Goal: Information Seeking & Learning: Learn about a topic

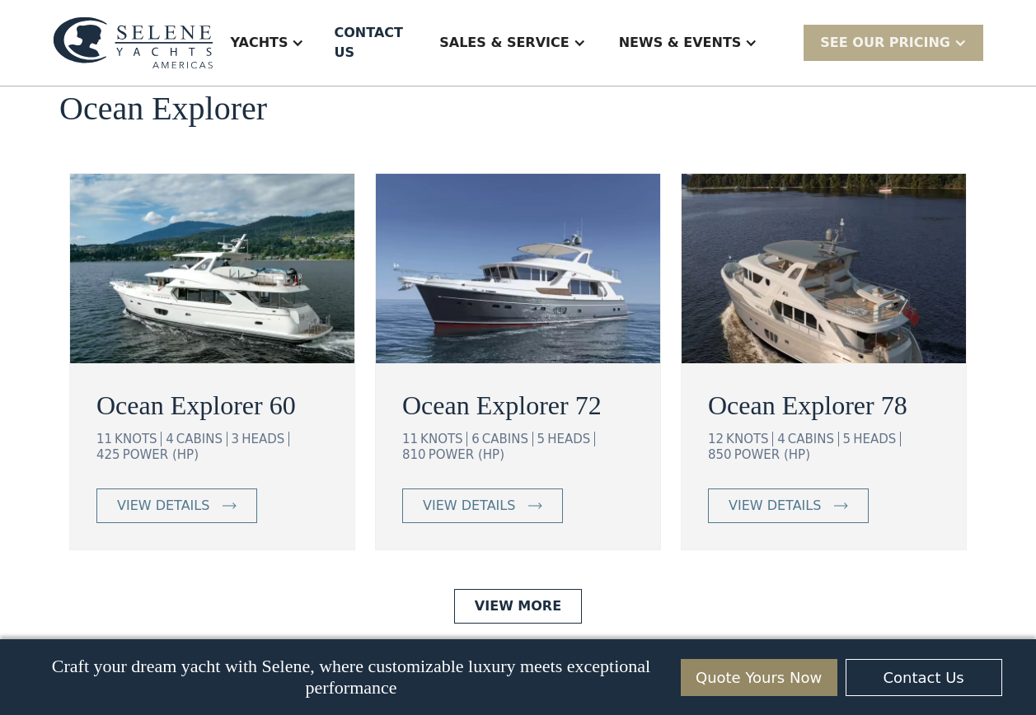
scroll to position [2884, 0]
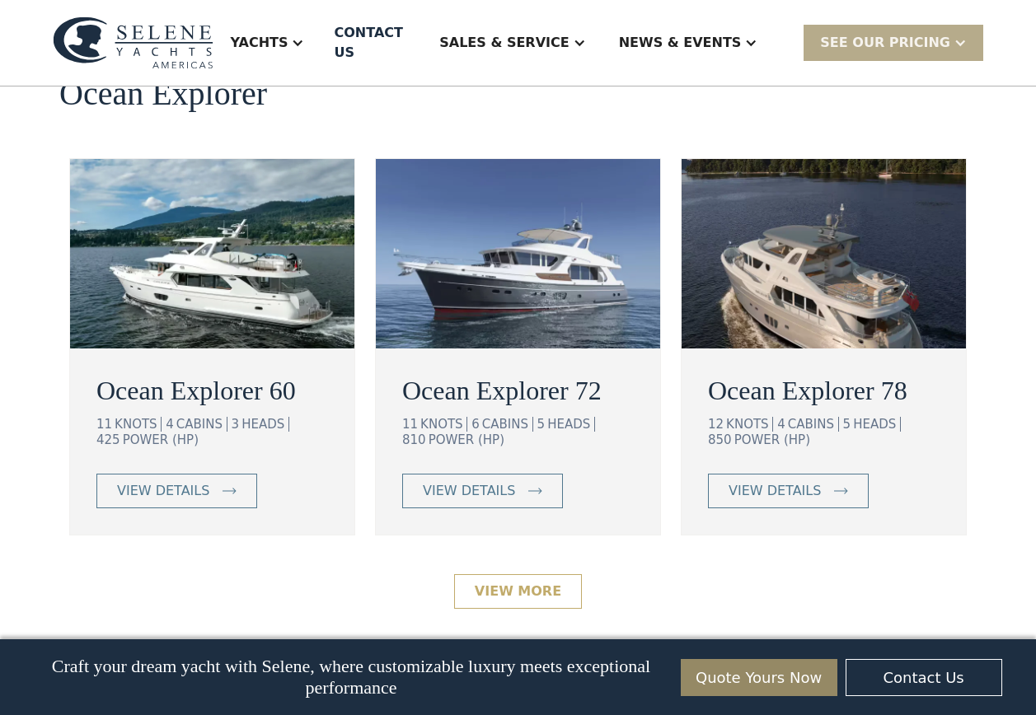
click at [506, 582] on link "View More" at bounding box center [518, 591] width 128 height 35
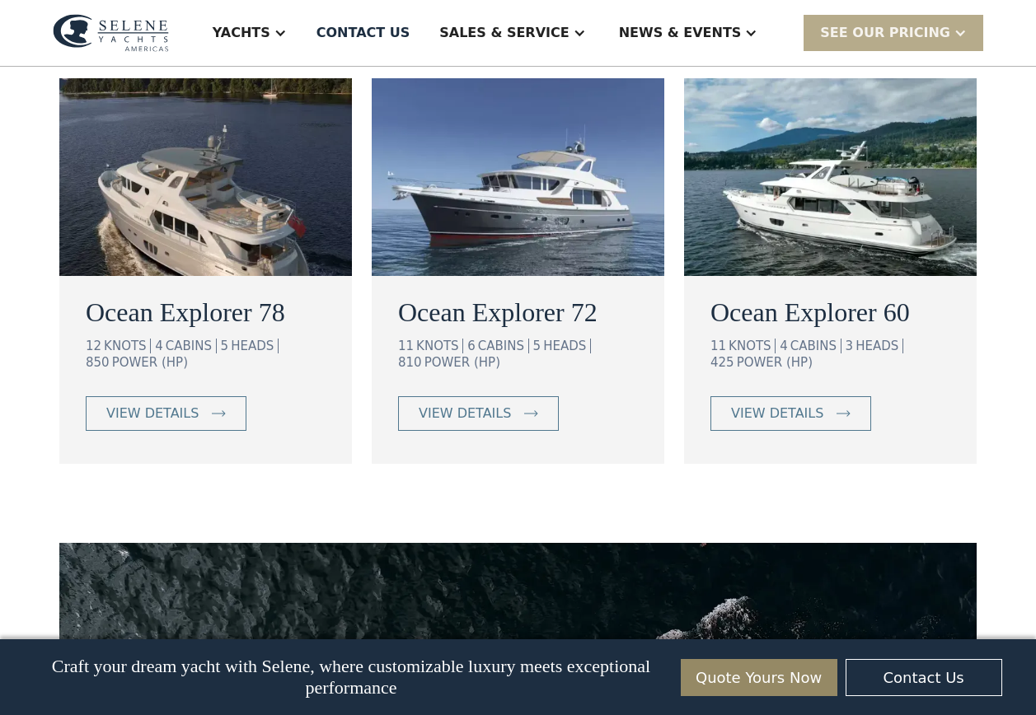
scroll to position [1071, 0]
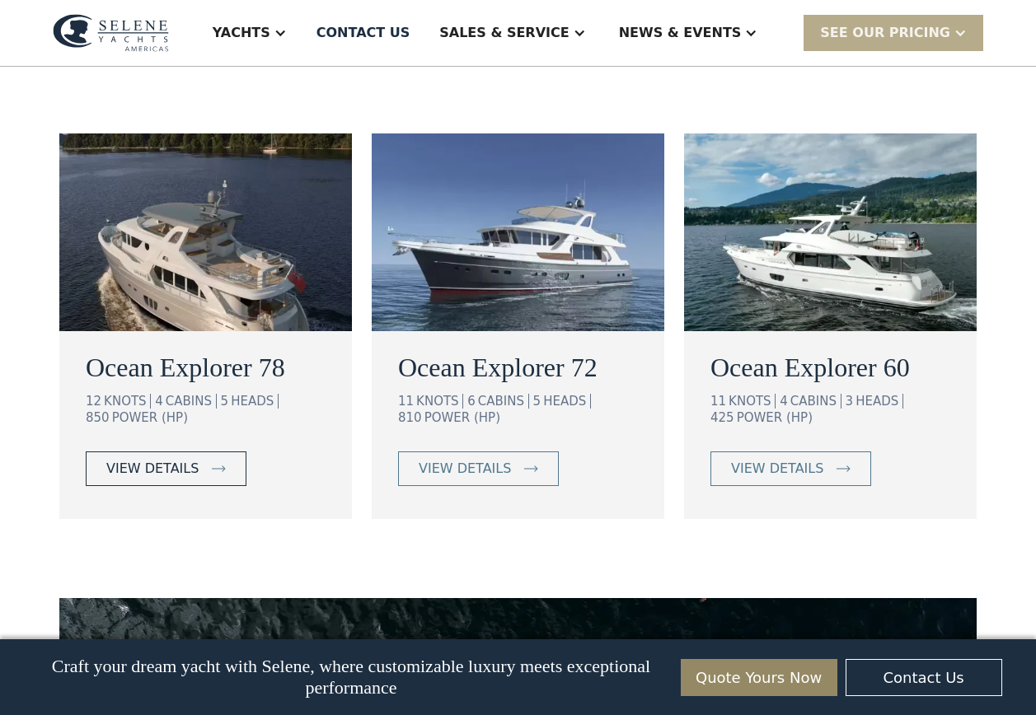
click at [181, 459] on div "view details" at bounding box center [152, 469] width 92 height 20
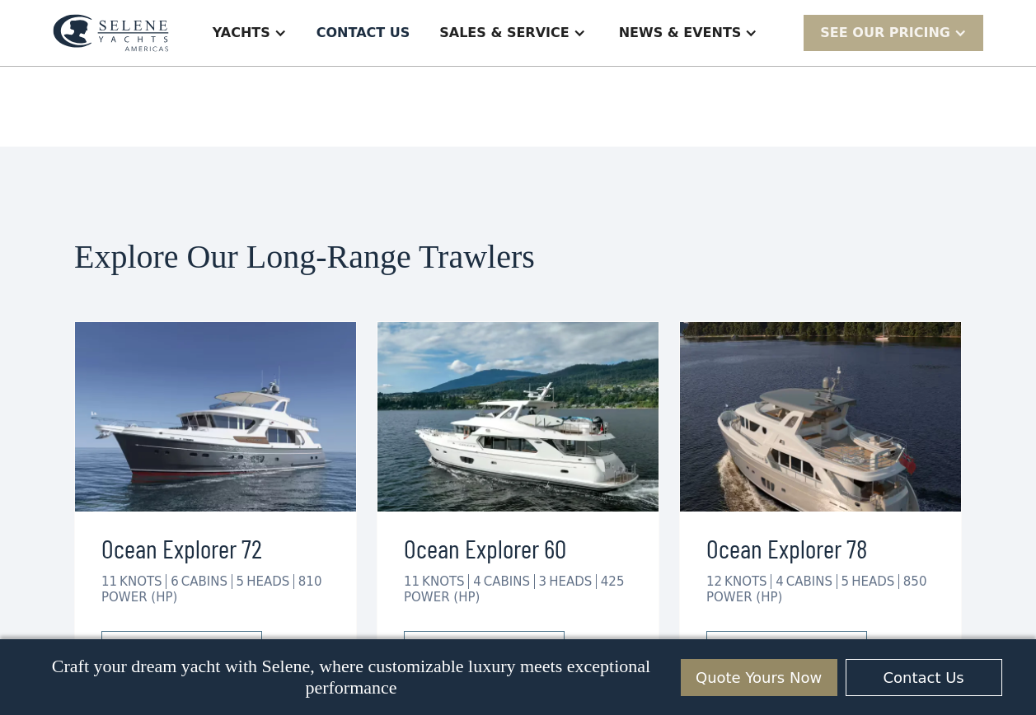
scroll to position [2883, 0]
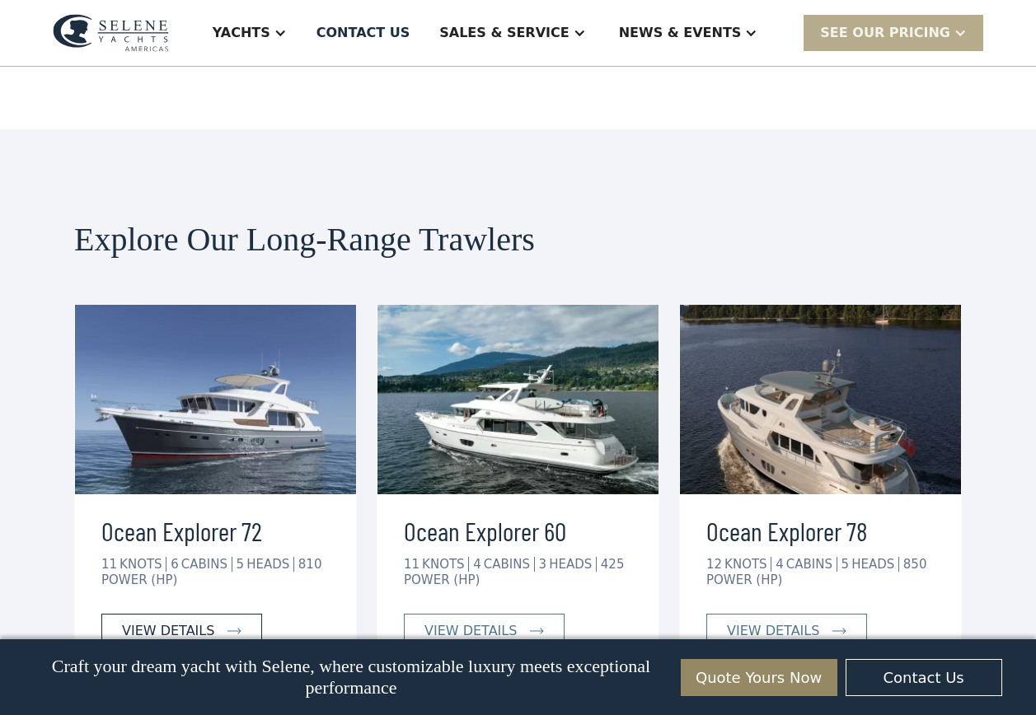
click at [166, 621] on div "view details" at bounding box center [168, 631] width 92 height 20
click at [769, 621] on div "view details" at bounding box center [773, 631] width 92 height 20
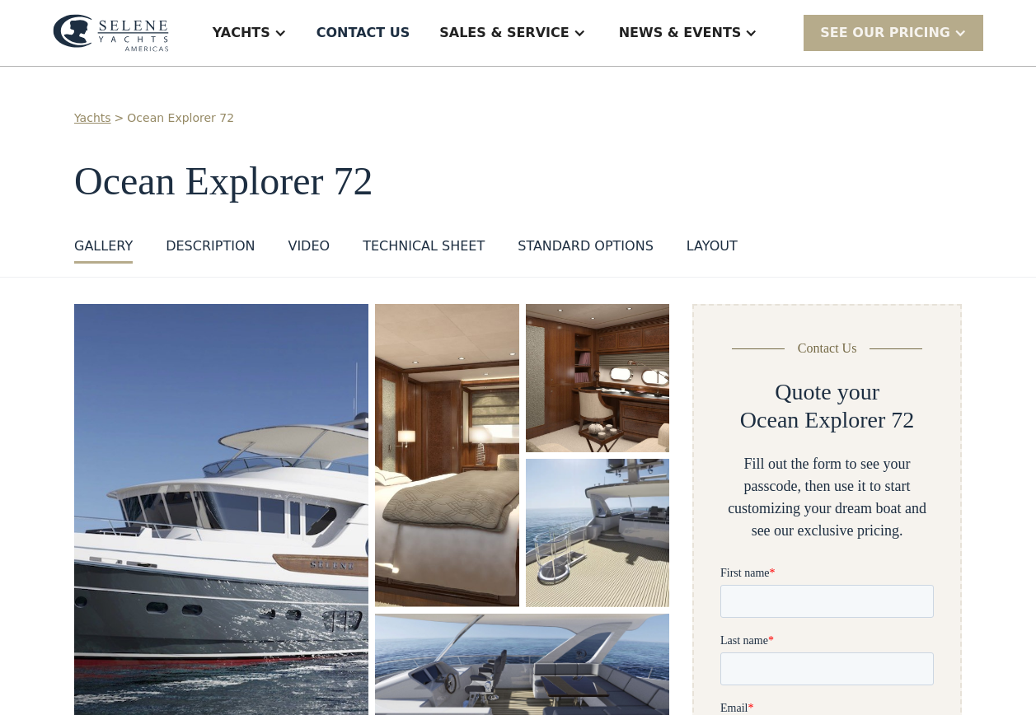
click at [197, 536] on img "open lightbox" at bounding box center [221, 538] width 294 height 469
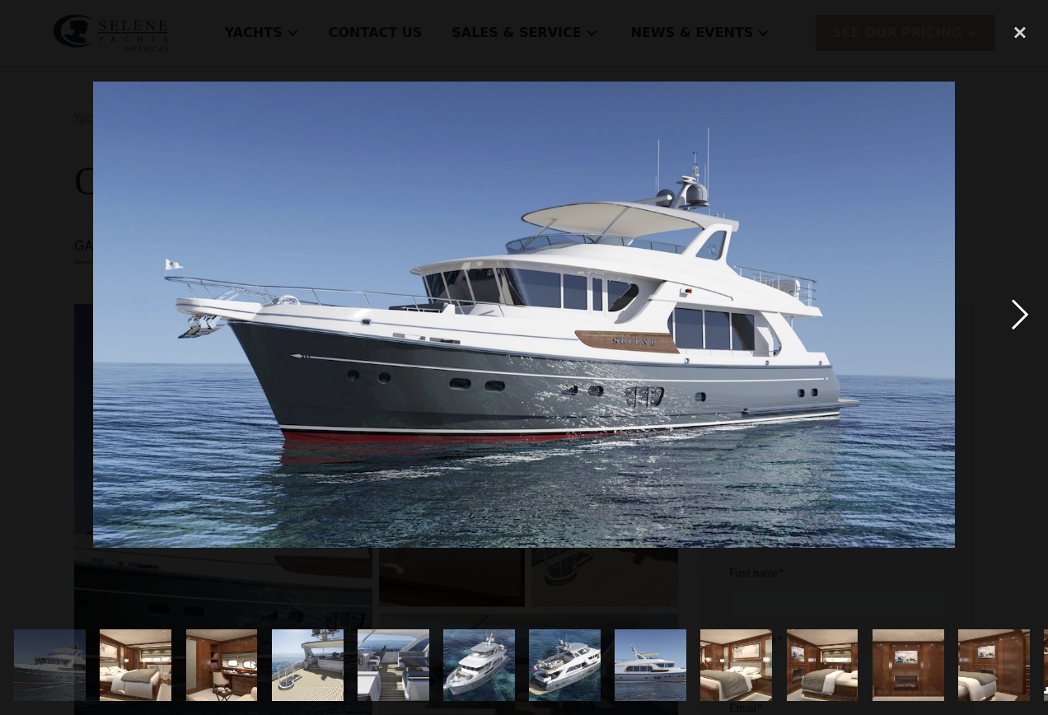
click at [1014, 313] on div "next image" at bounding box center [1020, 314] width 56 height 601
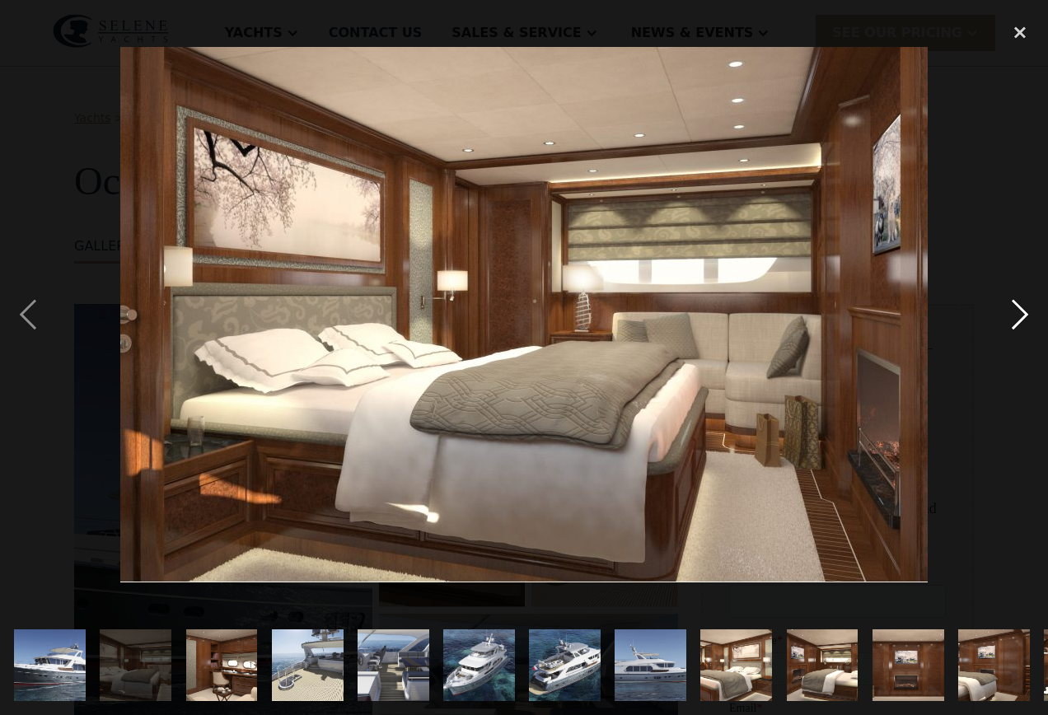
click at [1014, 313] on div "next image" at bounding box center [1020, 314] width 56 height 601
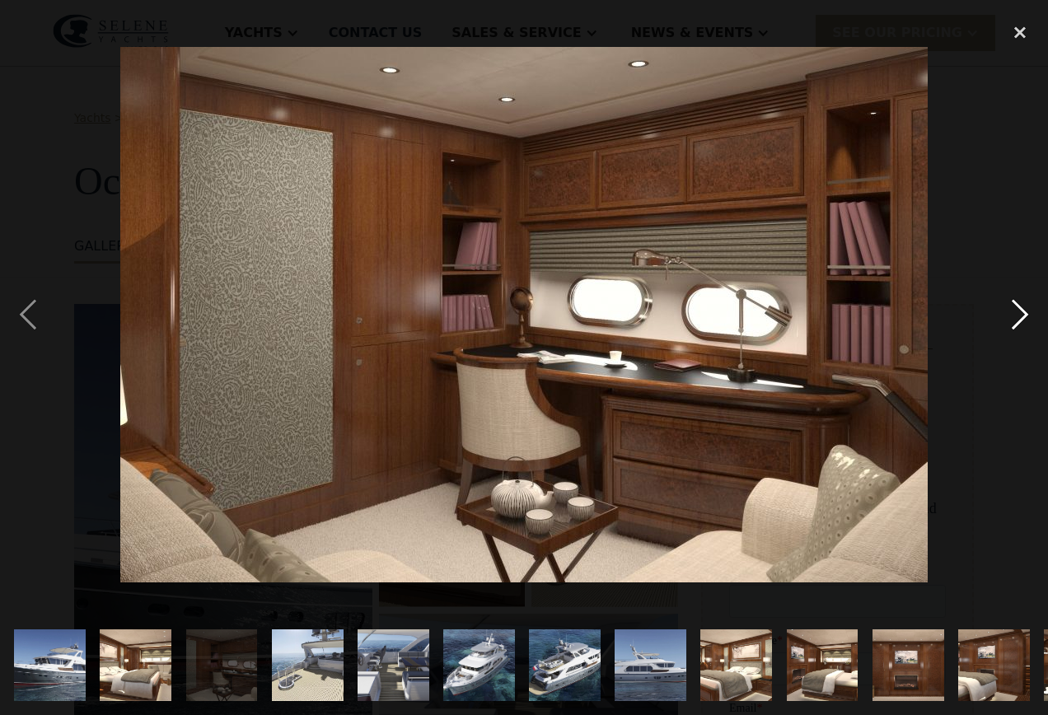
click at [1014, 313] on div "next image" at bounding box center [1020, 314] width 56 height 601
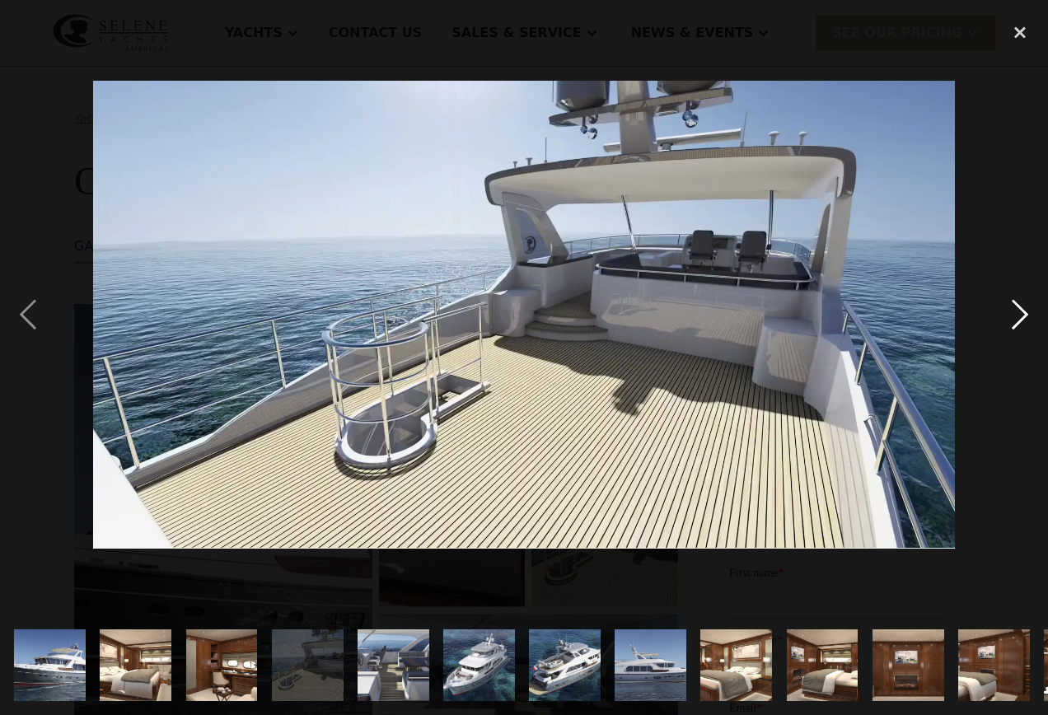
click at [1014, 313] on div "next image" at bounding box center [1020, 314] width 56 height 601
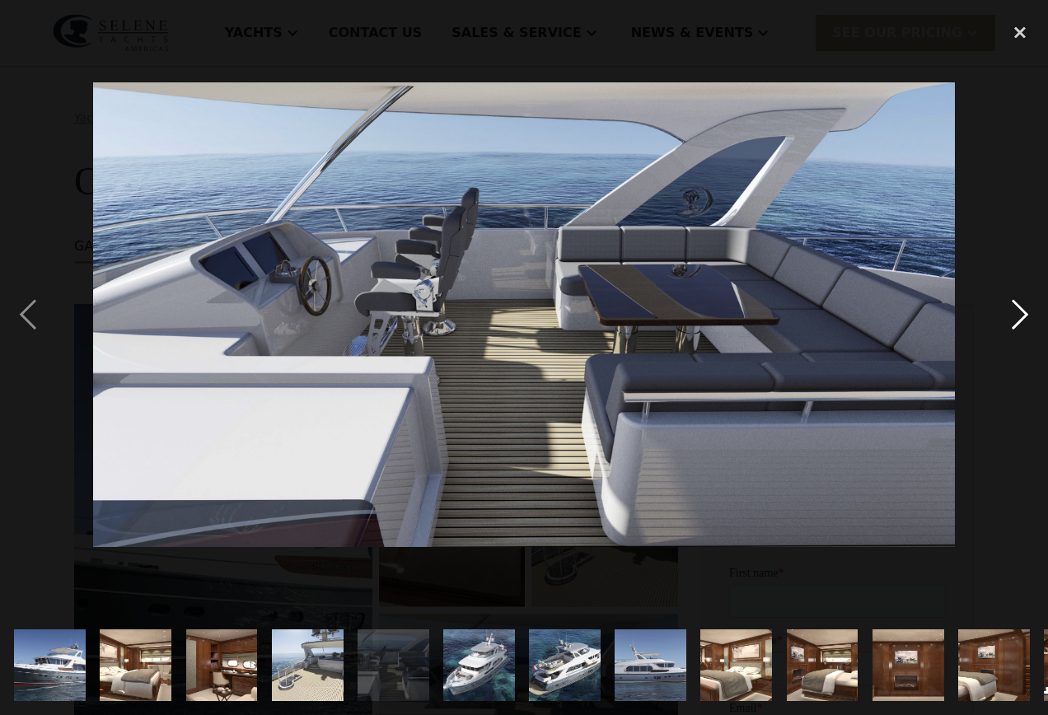
click at [1014, 313] on div "next image" at bounding box center [1020, 314] width 56 height 601
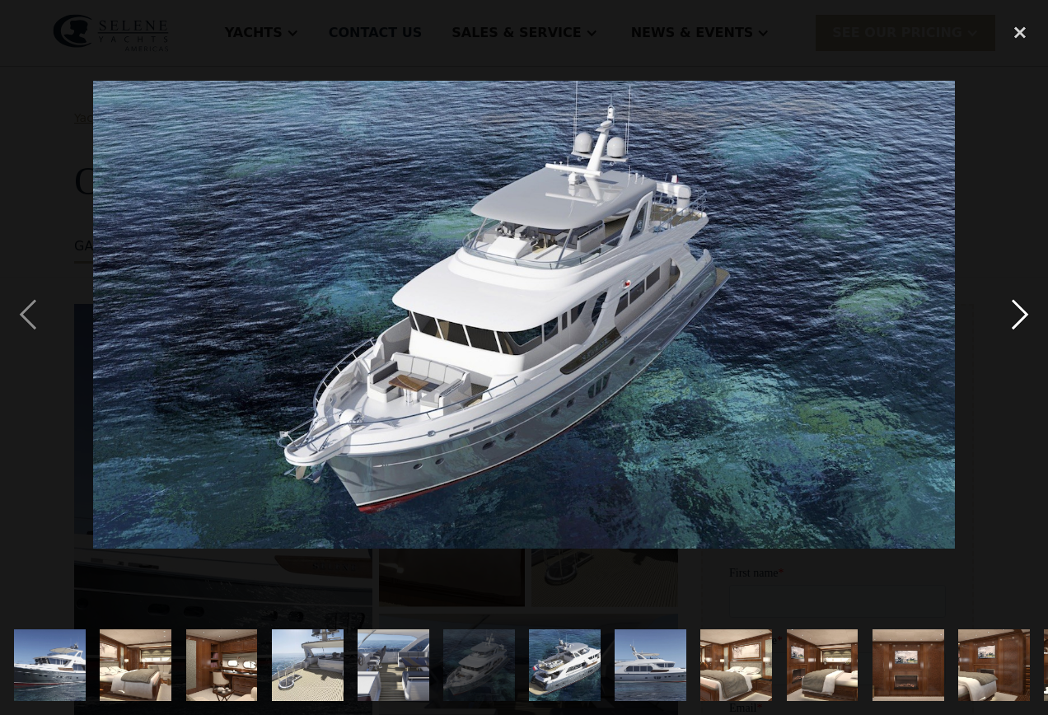
click at [1014, 313] on div "next image" at bounding box center [1020, 314] width 56 height 601
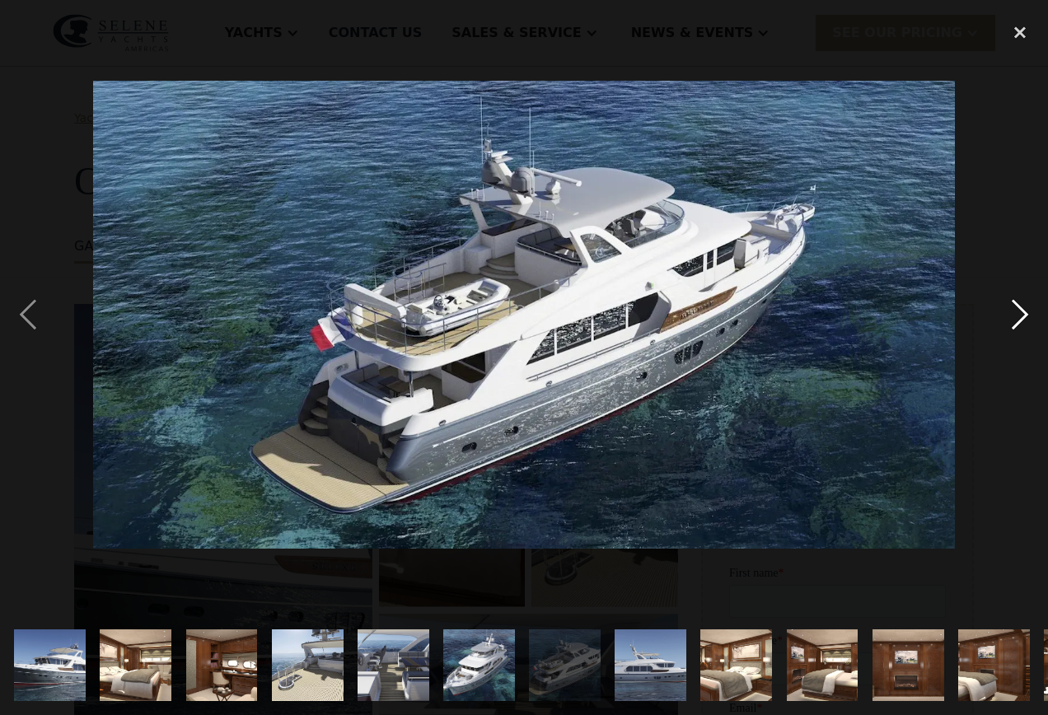
click at [1014, 313] on div "next image" at bounding box center [1020, 314] width 56 height 601
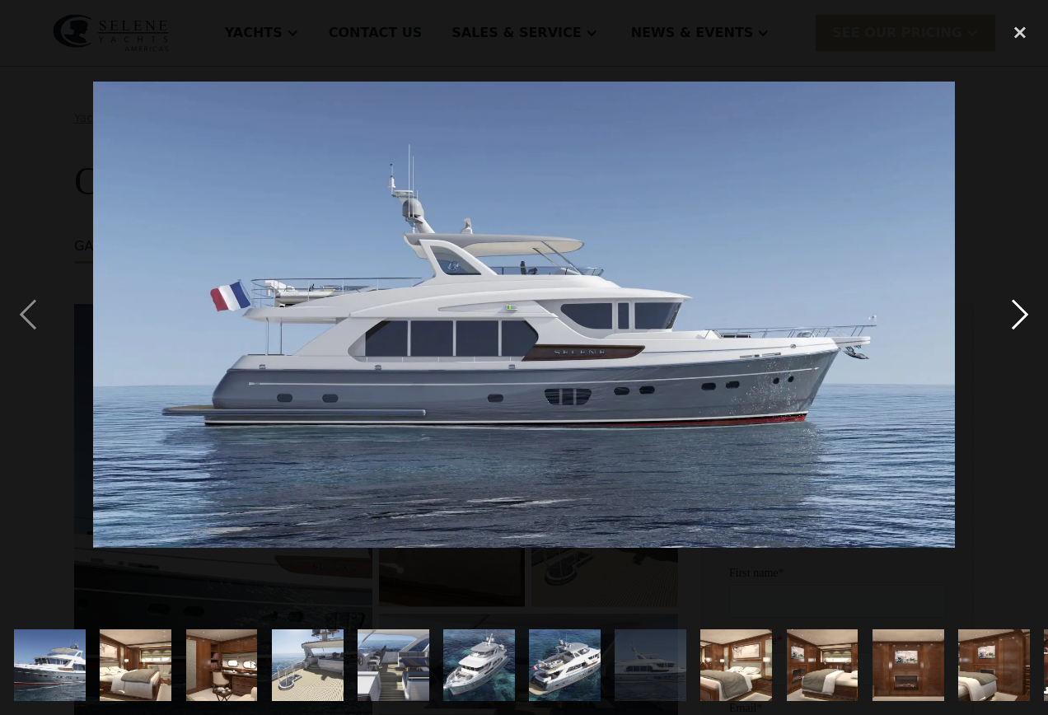
click at [1014, 313] on div "next image" at bounding box center [1020, 314] width 56 height 601
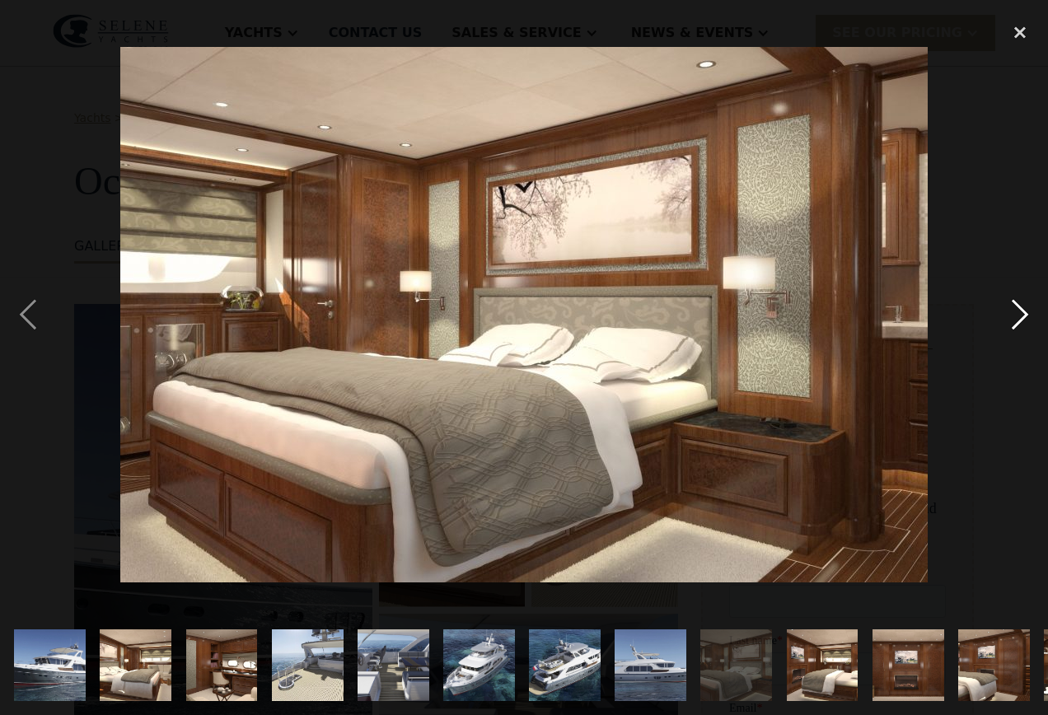
click at [1014, 313] on div "next image" at bounding box center [1020, 314] width 56 height 601
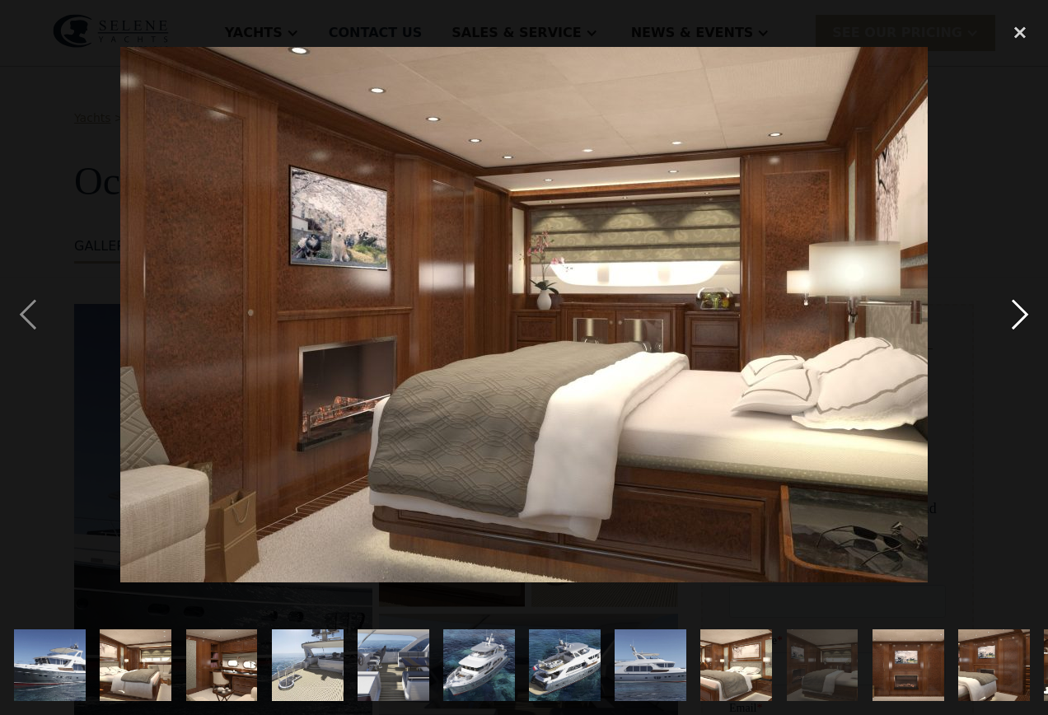
click at [1014, 313] on div "next image" at bounding box center [1020, 314] width 56 height 601
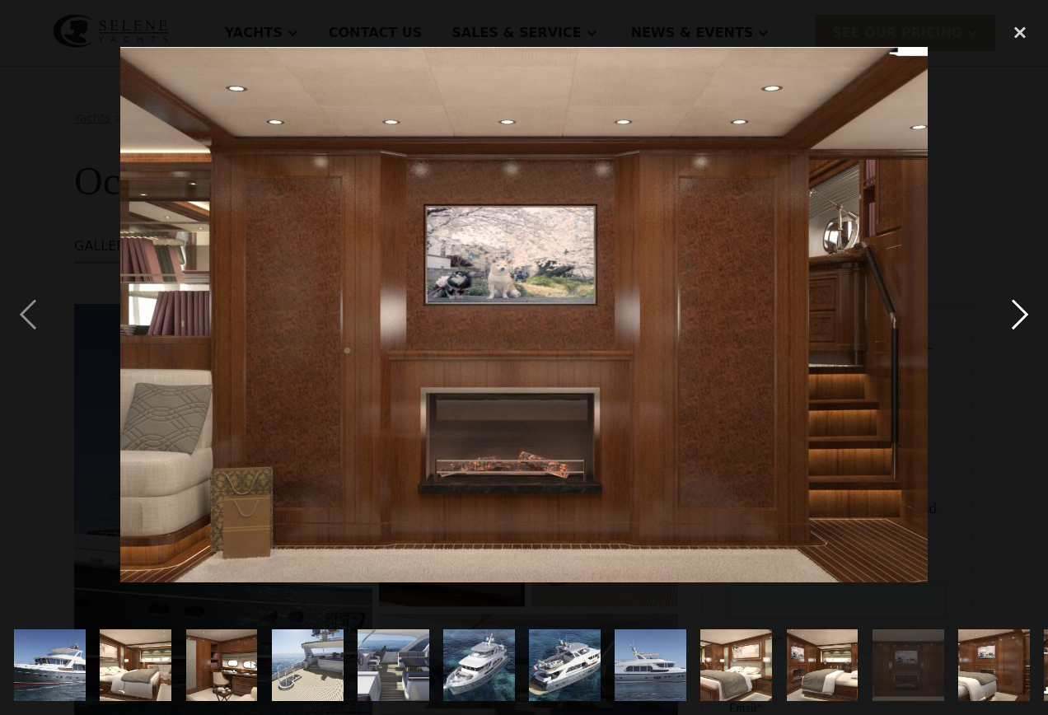
click at [1014, 313] on div "next image" at bounding box center [1020, 314] width 56 height 601
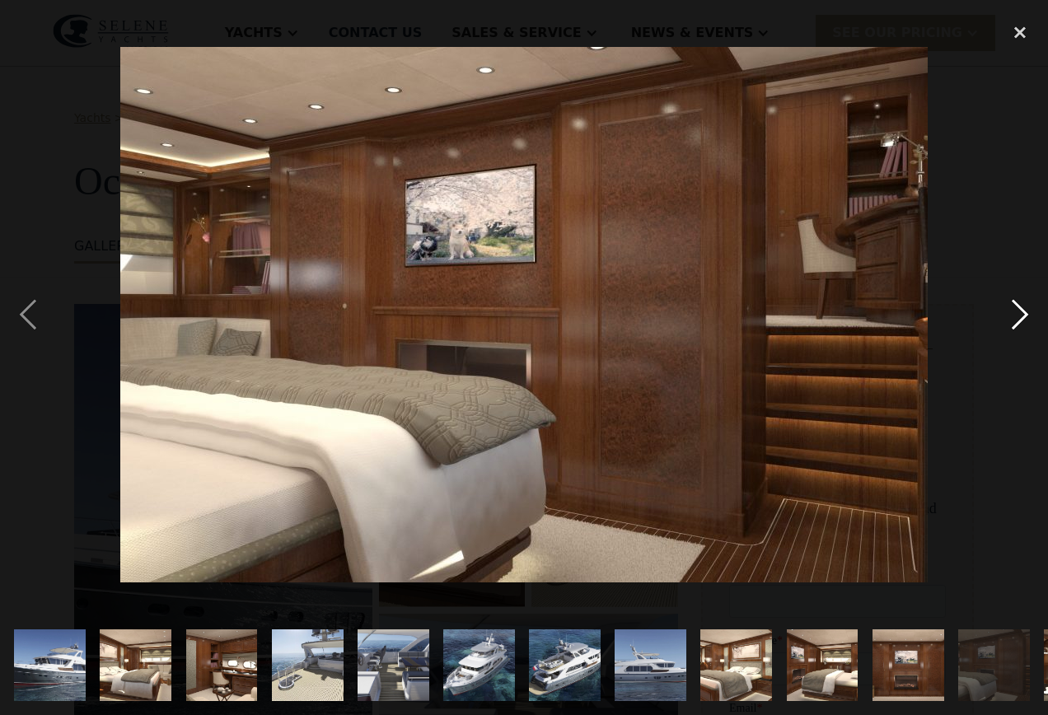
click at [1014, 313] on div "next image" at bounding box center [1020, 314] width 56 height 601
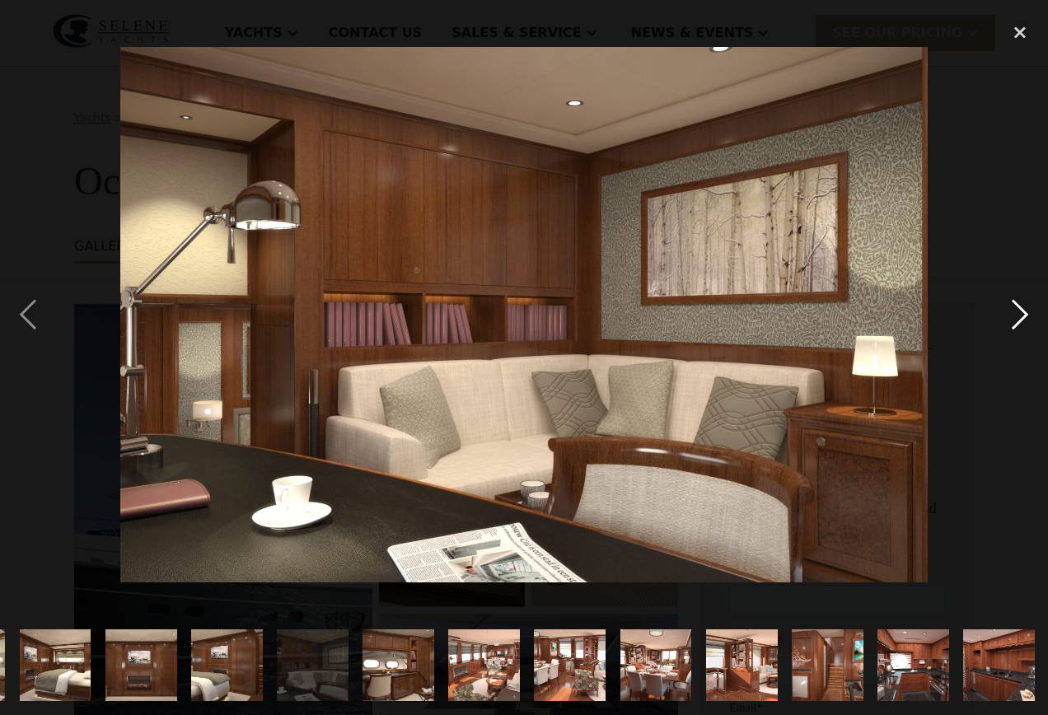
scroll to position [0, 768]
click at [1014, 313] on div "next image" at bounding box center [1020, 314] width 56 height 601
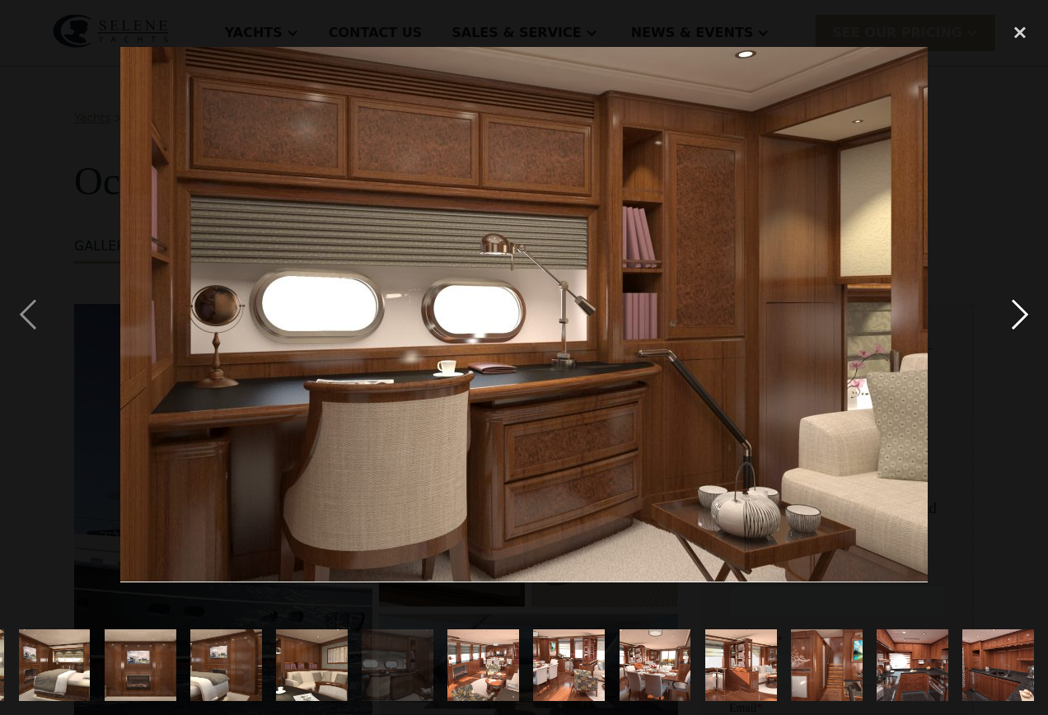
click at [1014, 313] on div "next image" at bounding box center [1020, 314] width 56 height 601
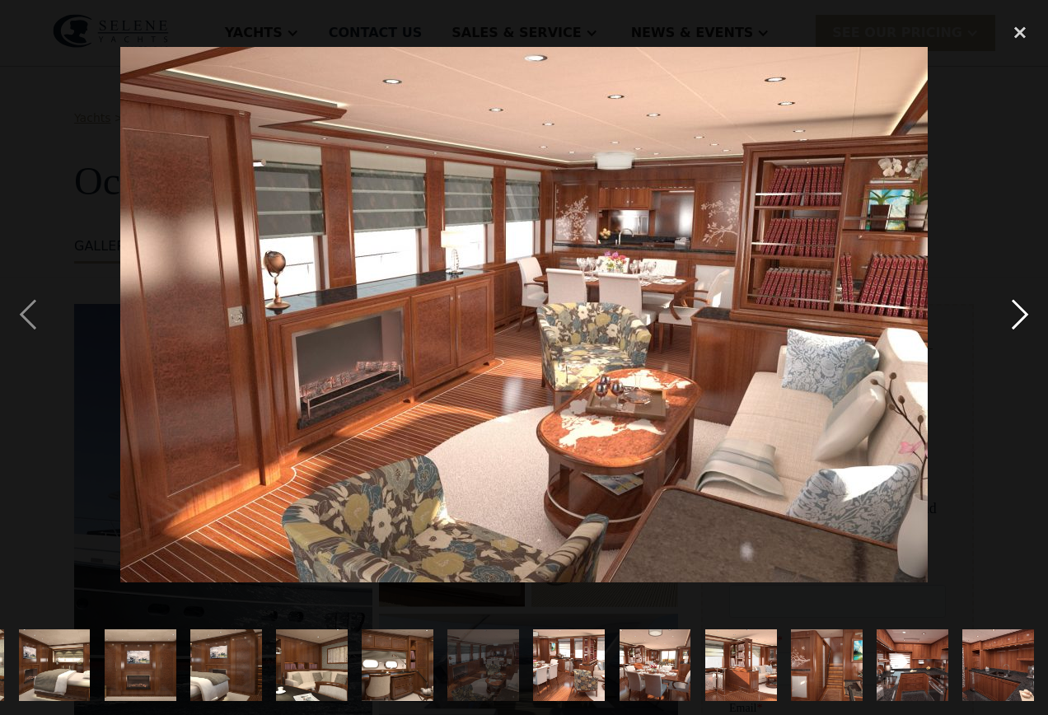
click at [1014, 313] on div "next image" at bounding box center [1020, 314] width 56 height 601
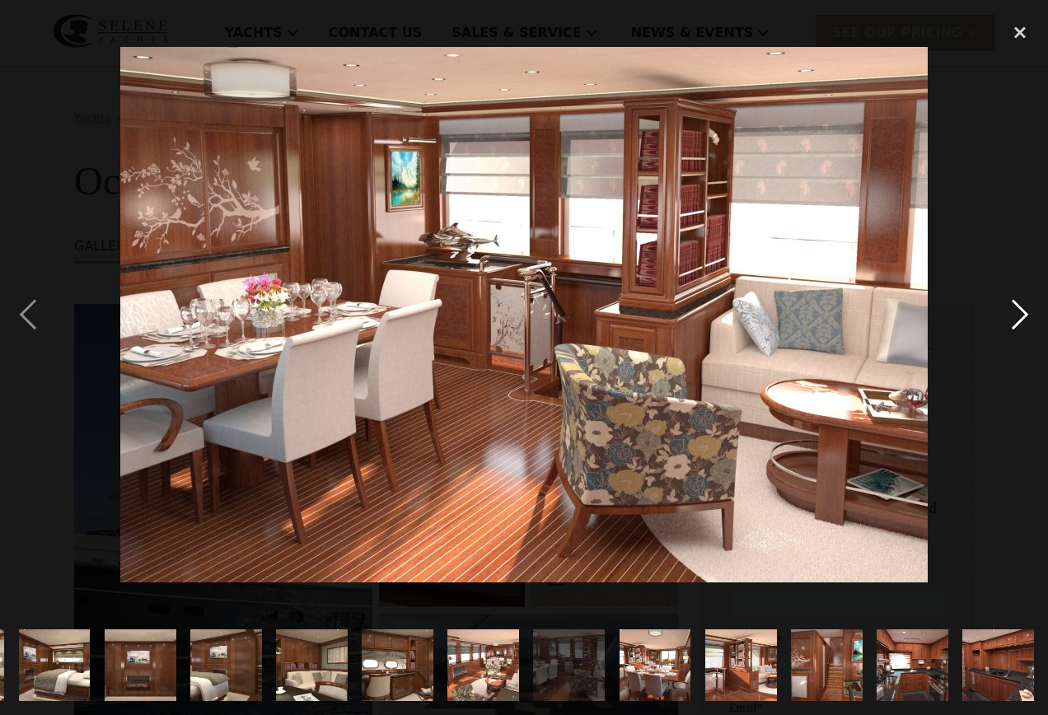
click at [1014, 313] on div "next image" at bounding box center [1020, 314] width 56 height 601
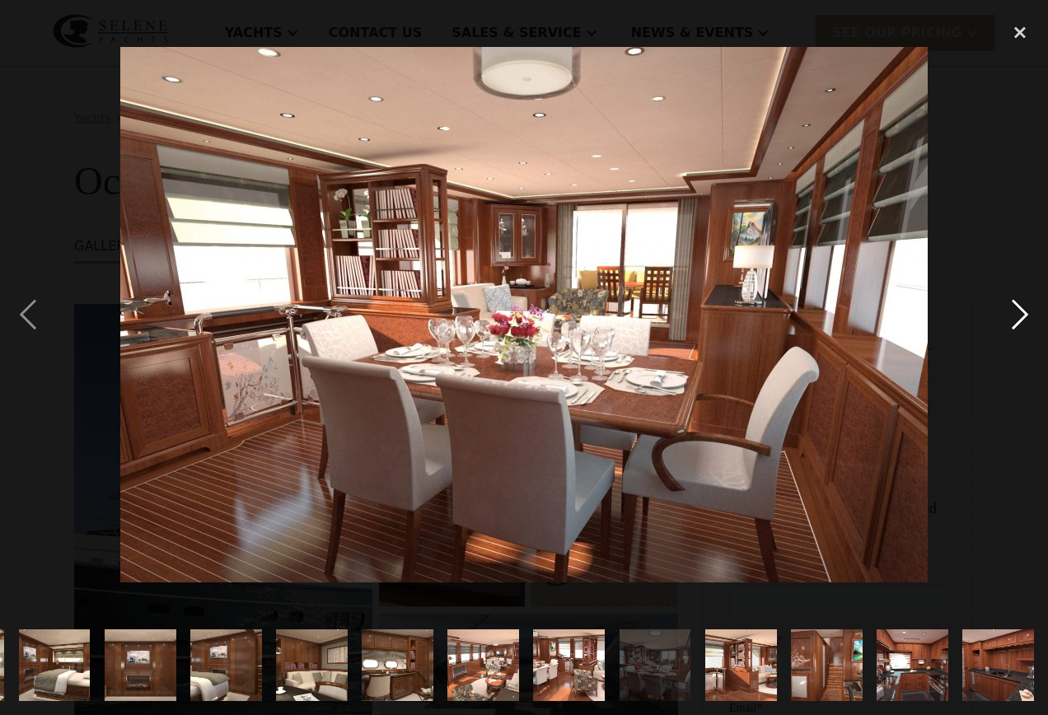
click at [1014, 313] on div "next image" at bounding box center [1020, 314] width 56 height 601
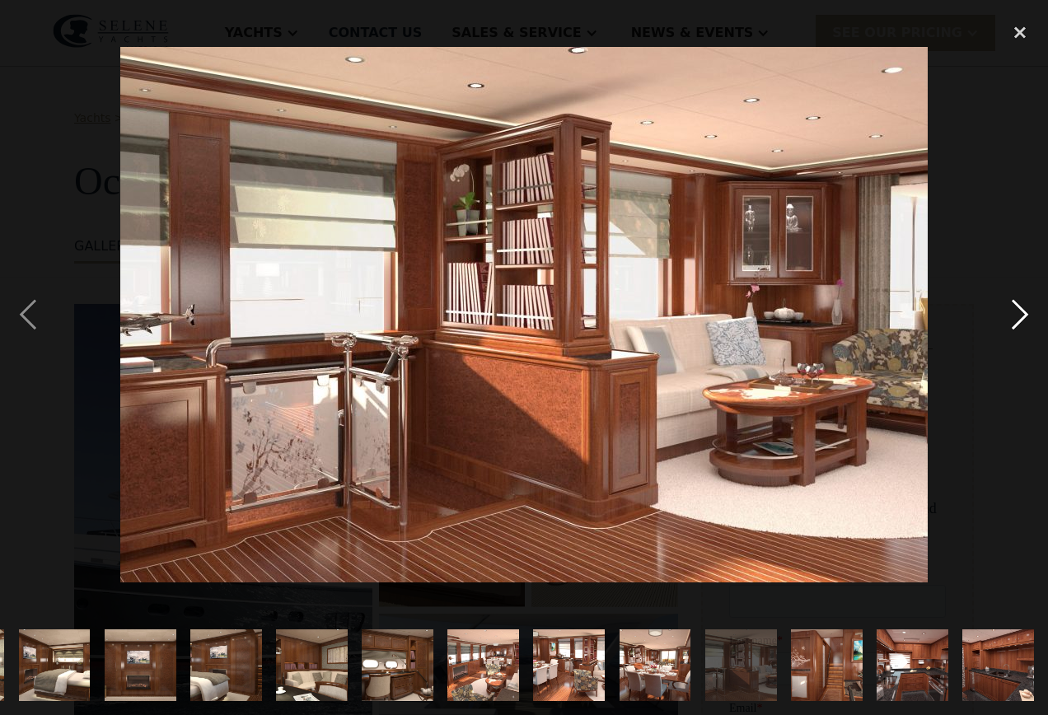
click at [1014, 313] on div "next image" at bounding box center [1020, 314] width 56 height 601
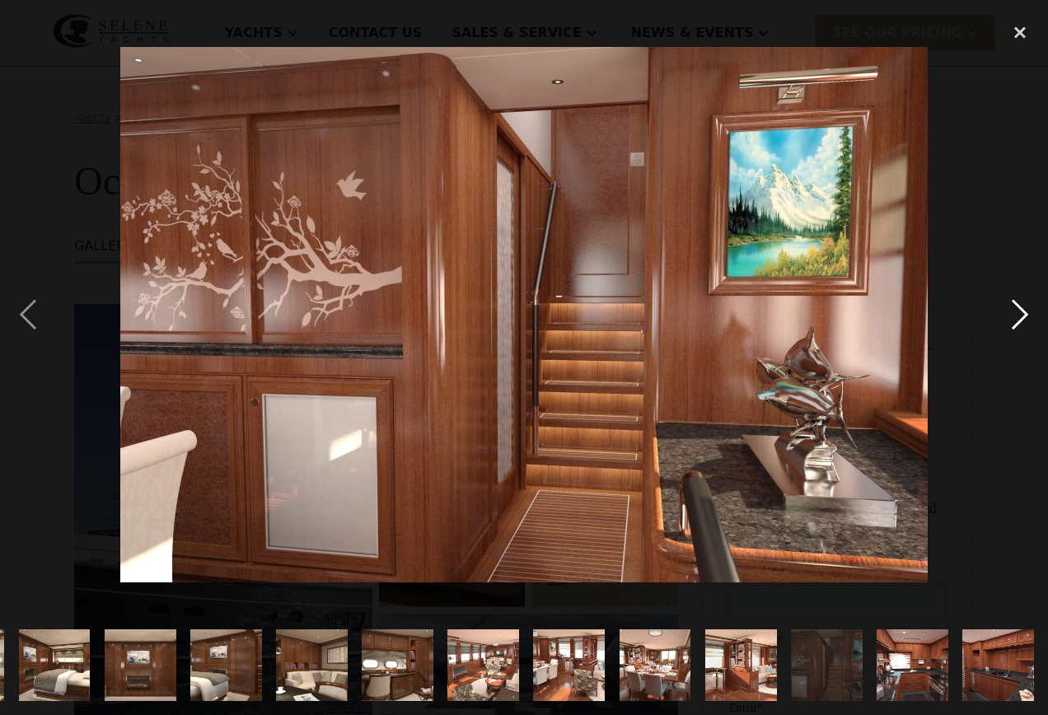
click at [1014, 313] on div "next image" at bounding box center [1020, 314] width 56 height 601
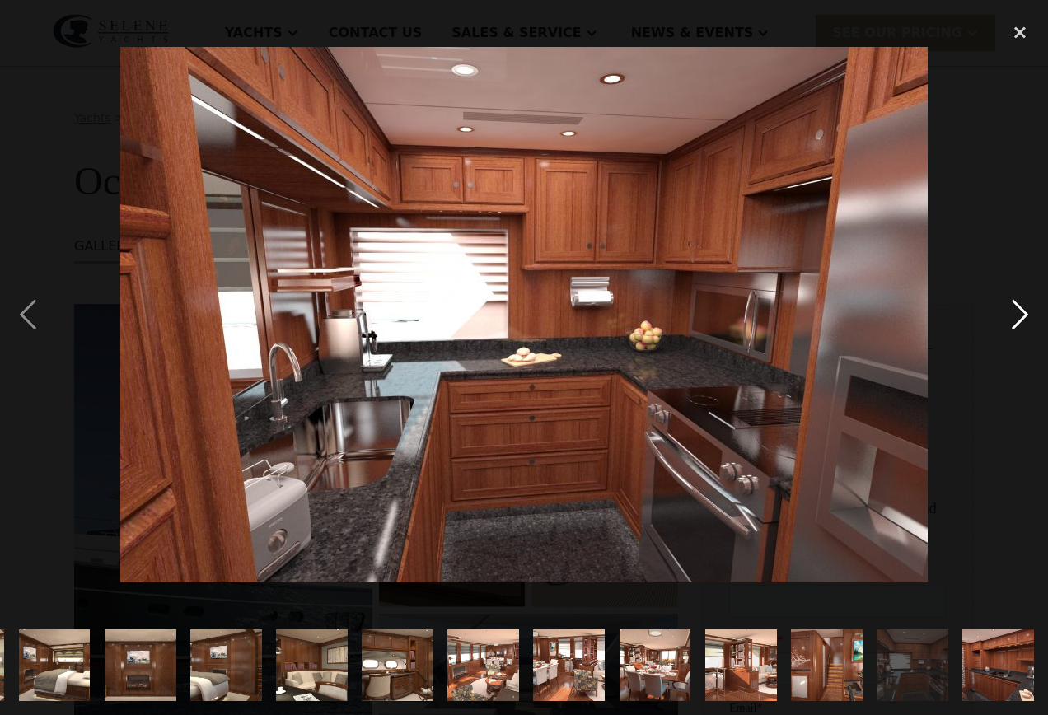
click at [1014, 313] on div "next image" at bounding box center [1020, 314] width 56 height 601
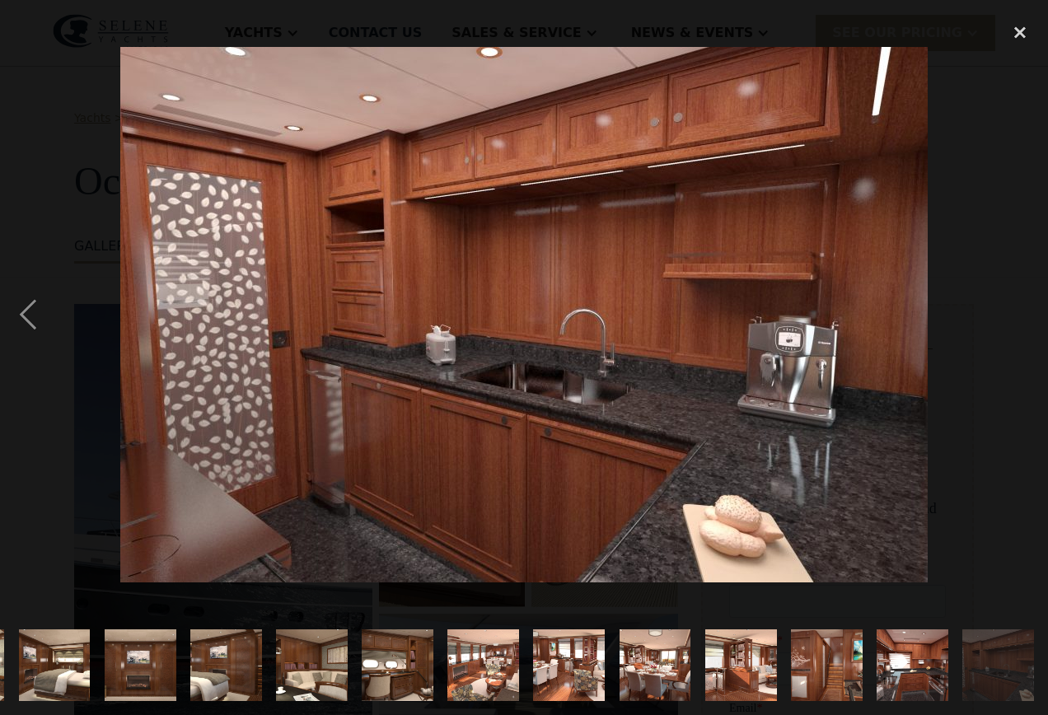
click at [1014, 313] on div "next image" at bounding box center [1020, 314] width 56 height 601
click at [1011, 33] on div "close lightbox" at bounding box center [1020, 32] width 56 height 36
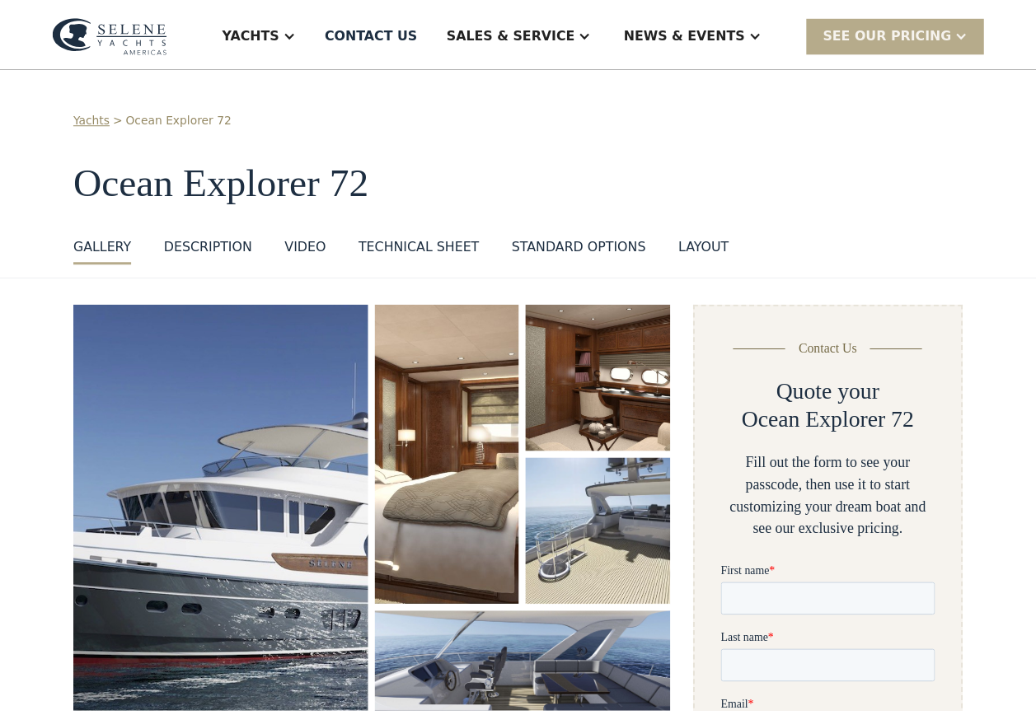
scroll to position [0, 0]
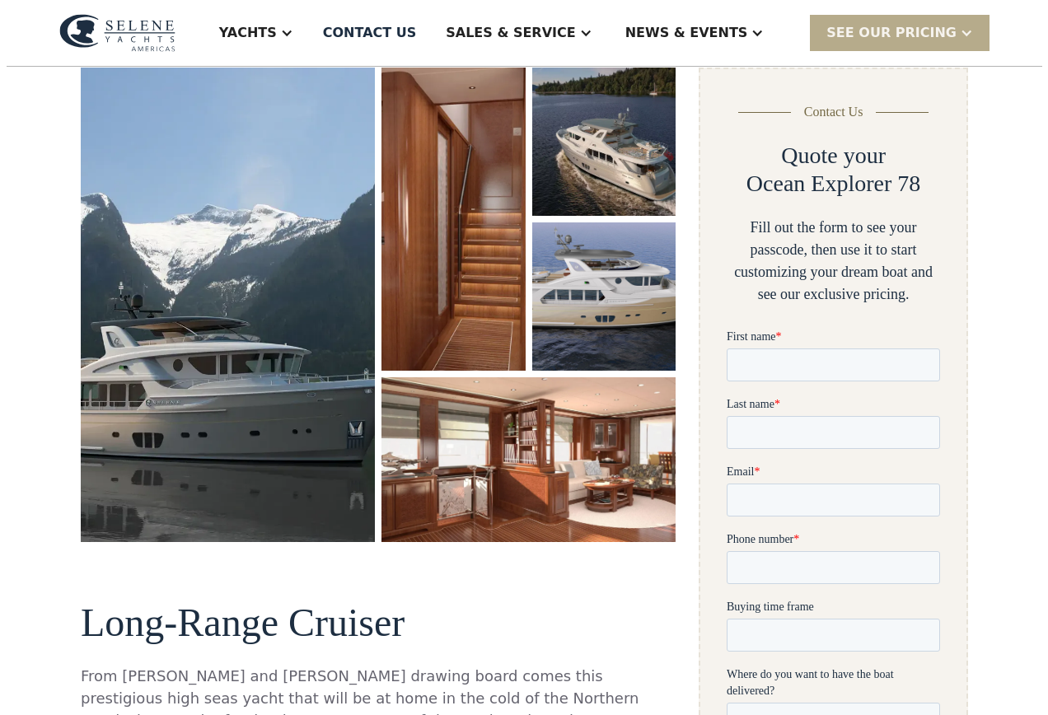
scroll to position [247, 0]
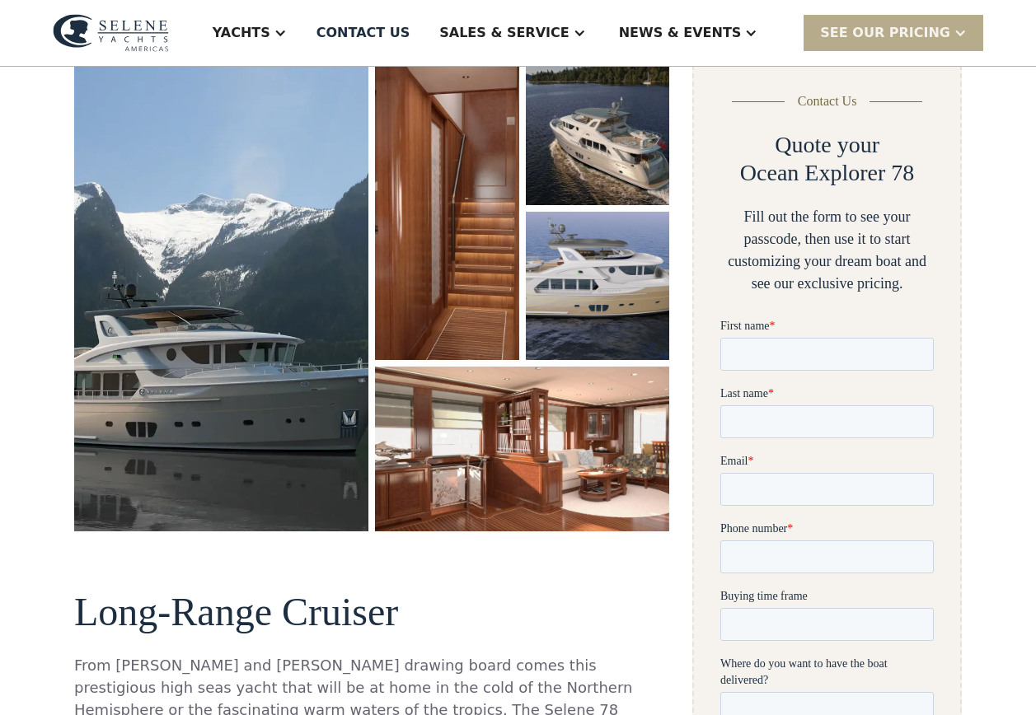
click at [171, 370] on img "open lightbox" at bounding box center [221, 294] width 294 height 475
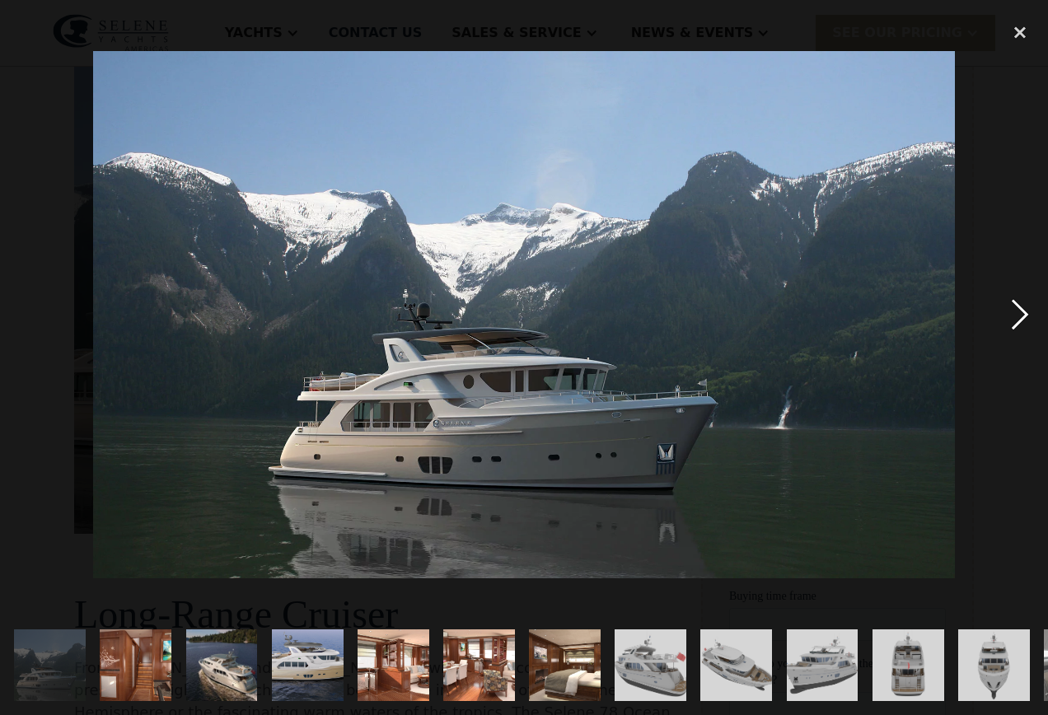
click at [1017, 314] on div "next image" at bounding box center [1020, 314] width 56 height 601
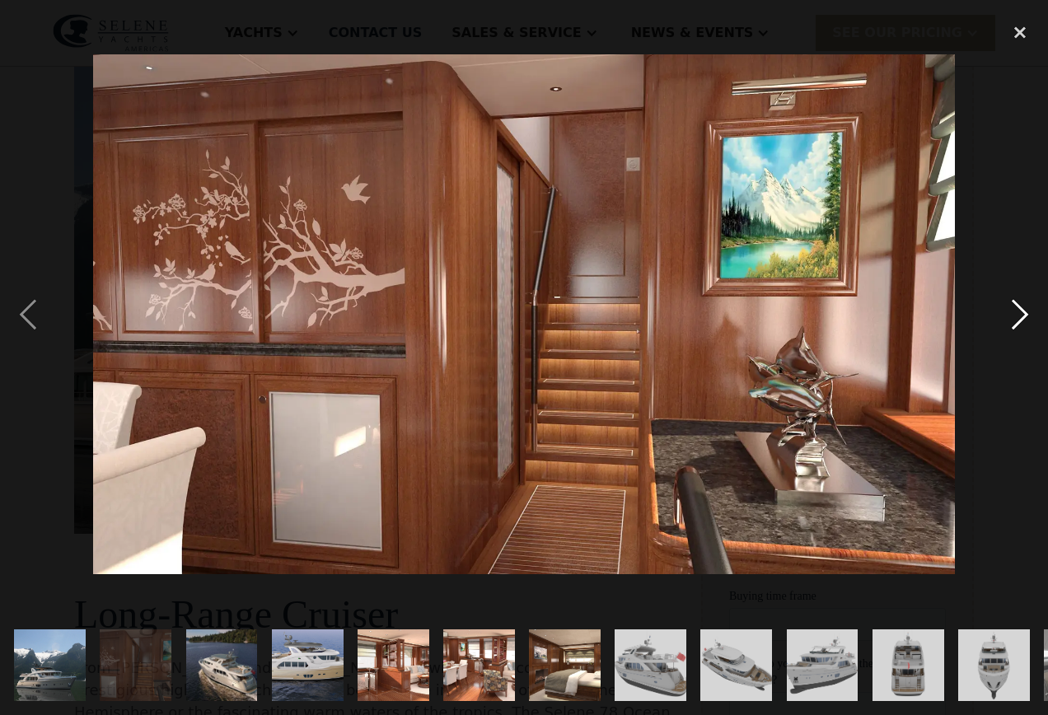
click at [1017, 314] on div "next image" at bounding box center [1020, 314] width 56 height 601
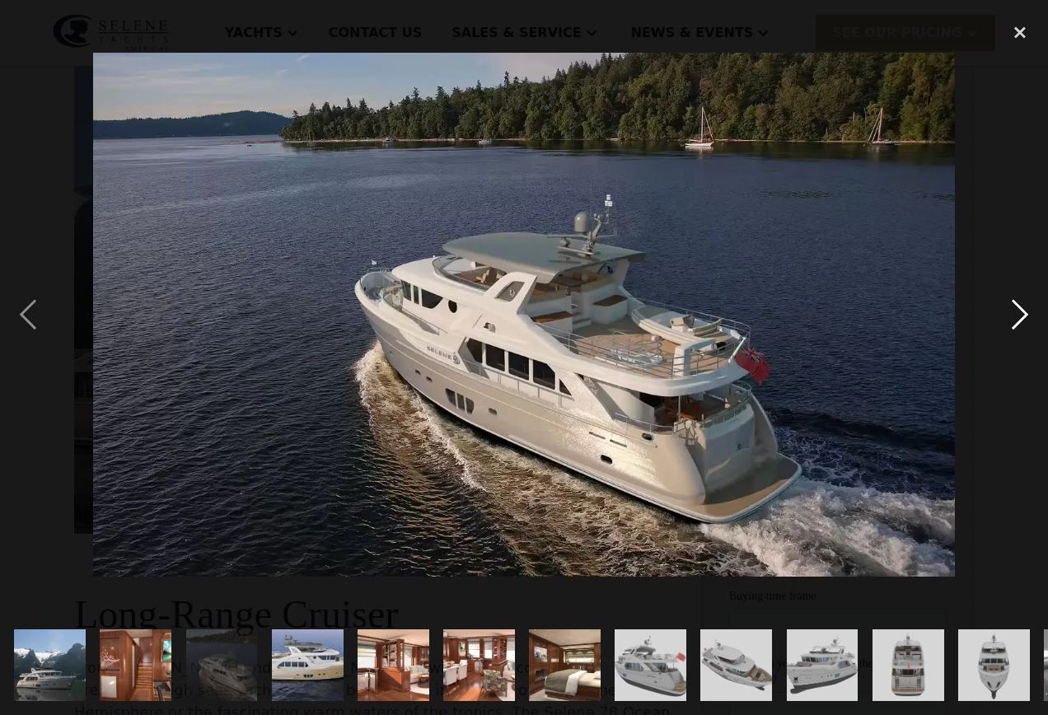
click at [1017, 314] on div "next image" at bounding box center [1020, 314] width 56 height 601
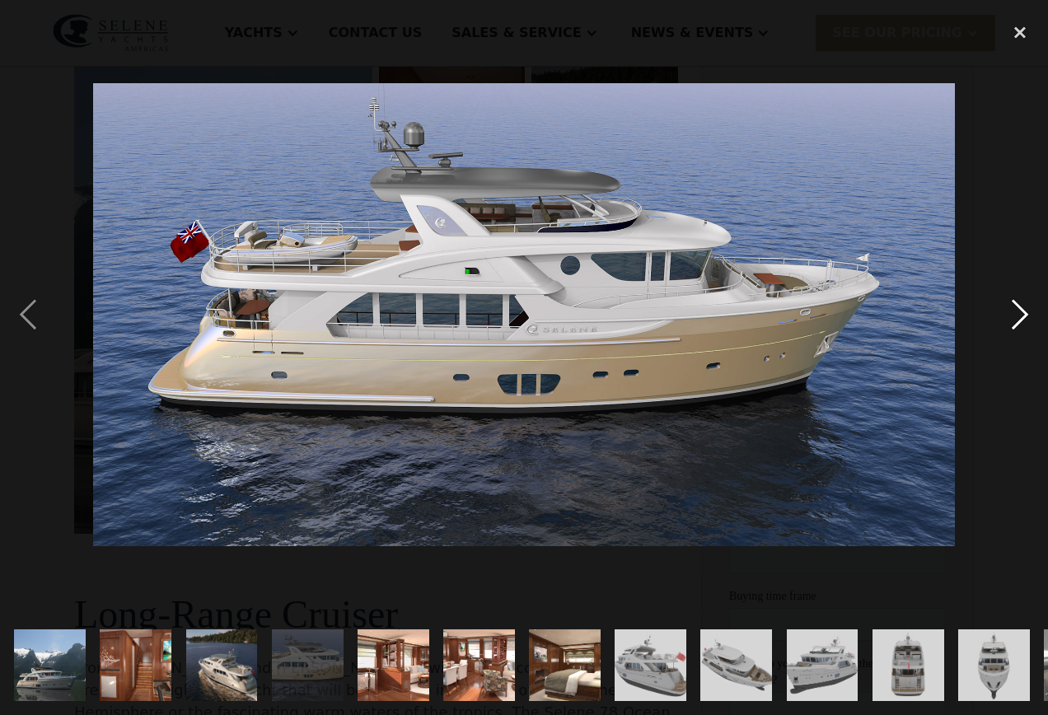
click at [1017, 314] on div "next image" at bounding box center [1020, 314] width 56 height 601
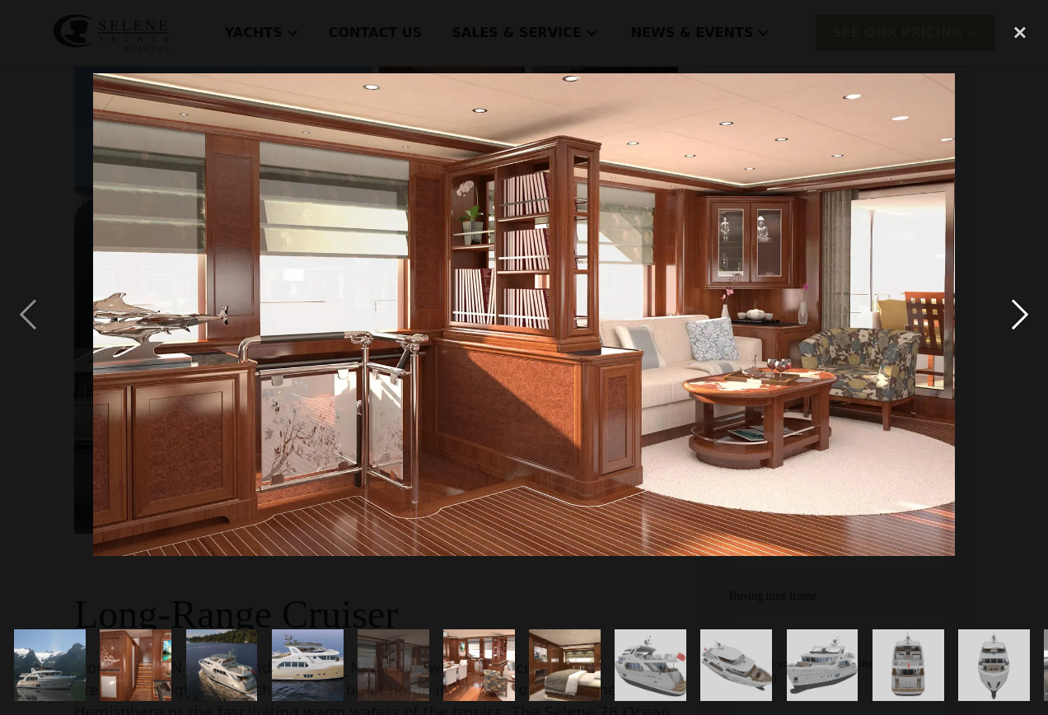
click at [1017, 314] on div "next image" at bounding box center [1020, 314] width 56 height 601
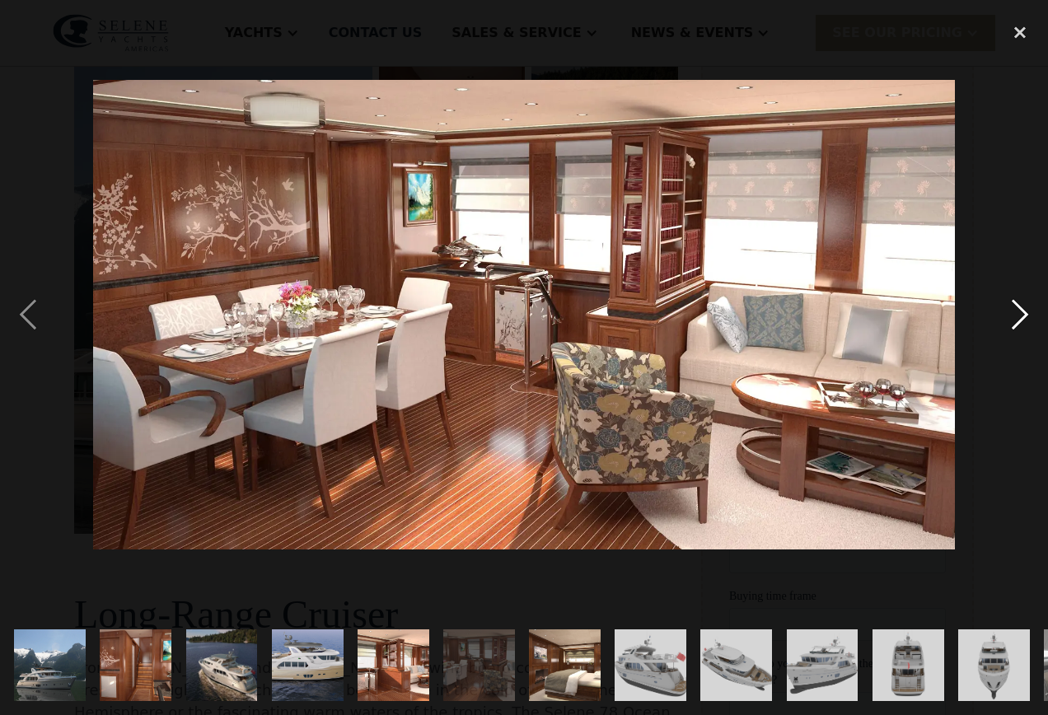
click at [1017, 314] on div "next image" at bounding box center [1020, 314] width 56 height 601
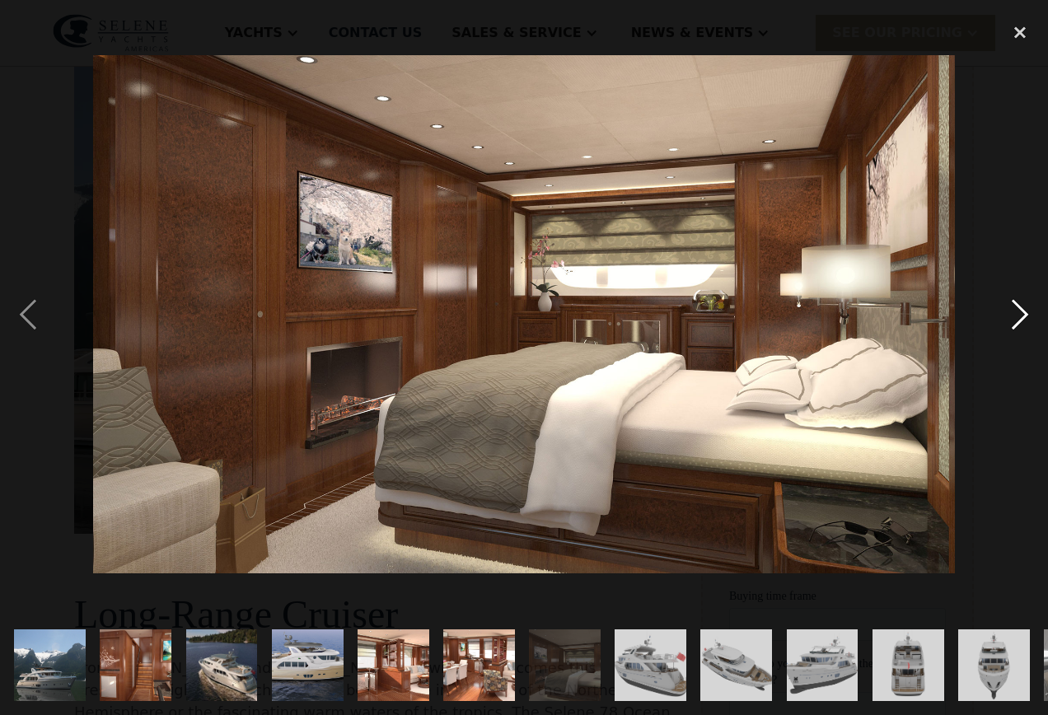
click at [1017, 314] on div "next image" at bounding box center [1020, 314] width 56 height 601
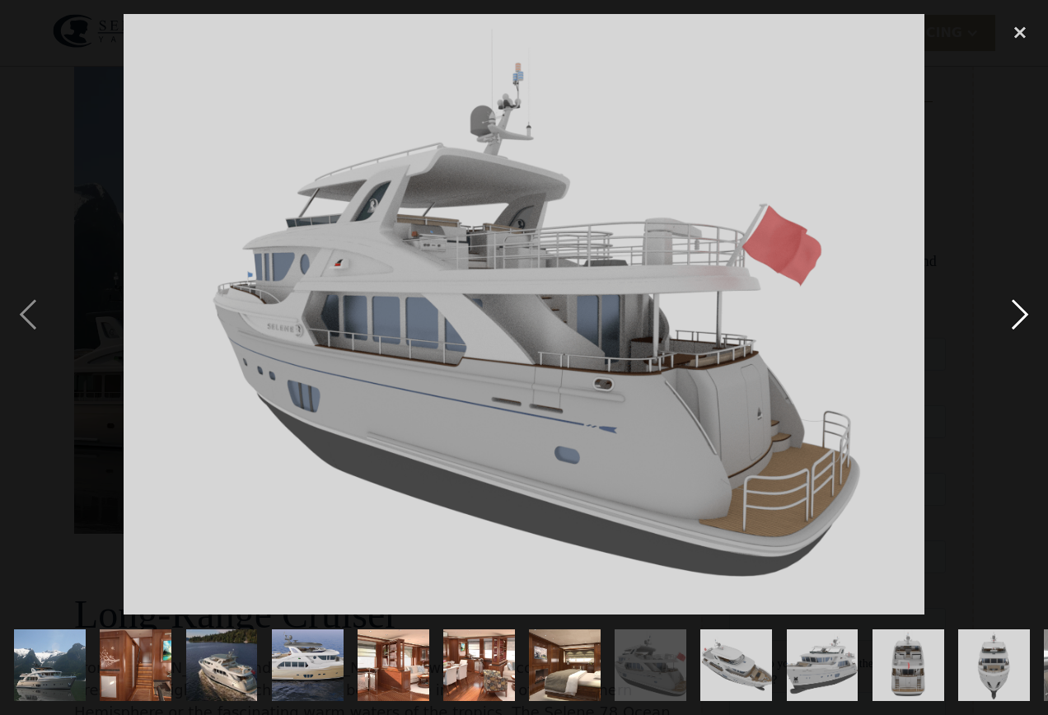
click at [1017, 314] on div "next image" at bounding box center [1020, 314] width 56 height 601
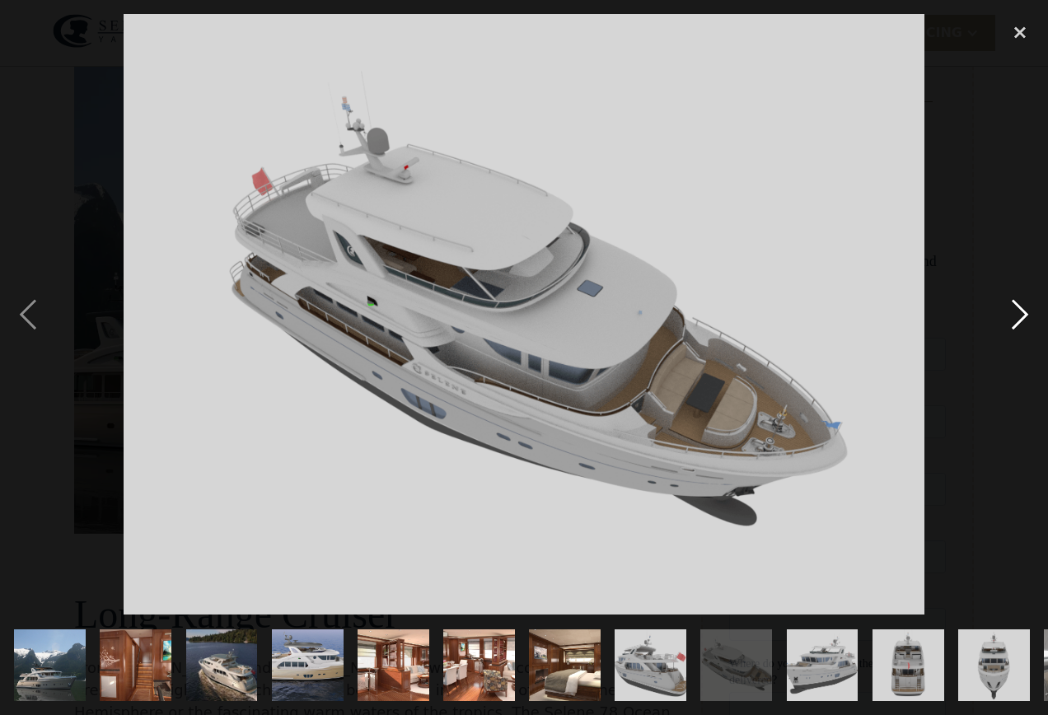
click at [1017, 314] on div "next image" at bounding box center [1020, 314] width 56 height 601
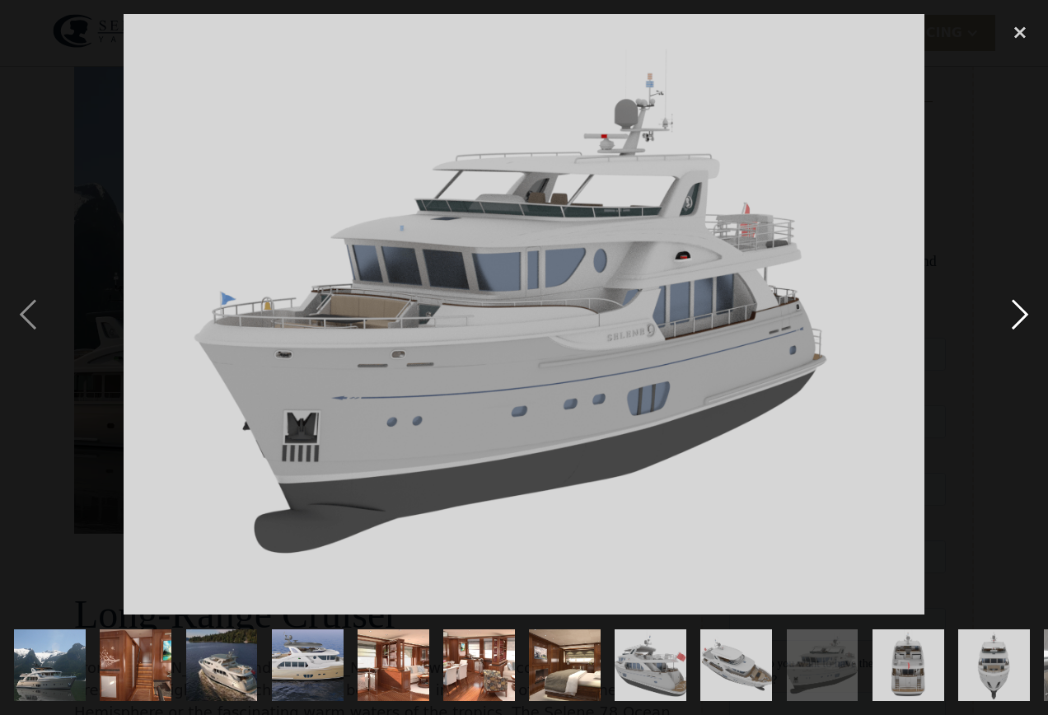
click at [1017, 314] on div "next image" at bounding box center [1020, 314] width 56 height 601
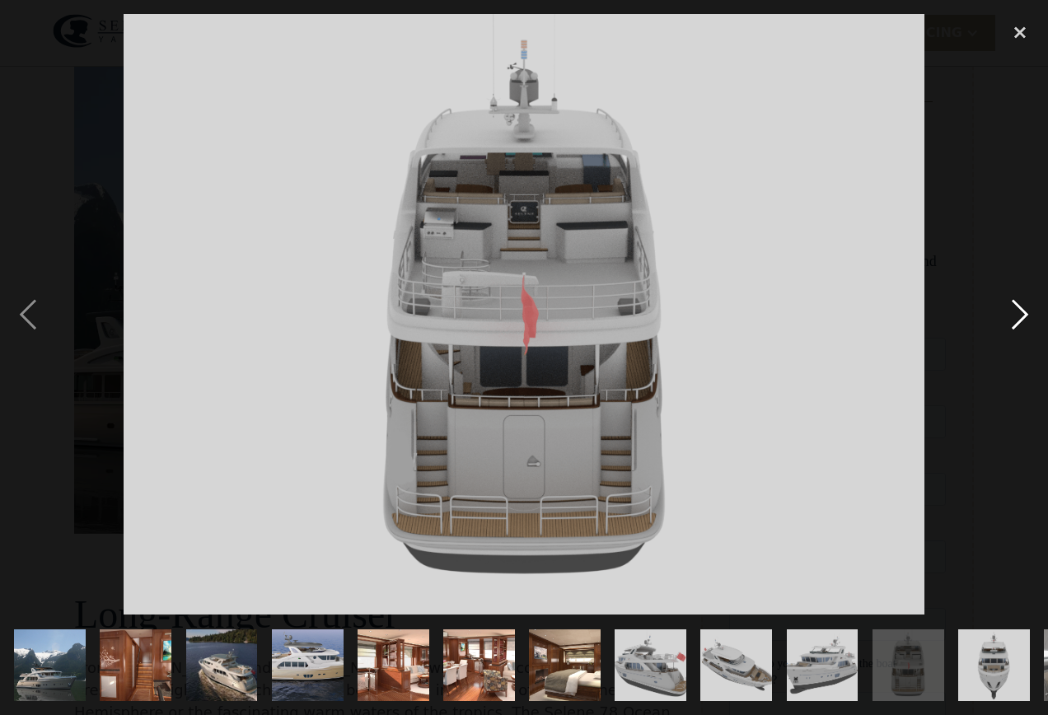
click at [1017, 314] on div "next image" at bounding box center [1020, 314] width 56 height 601
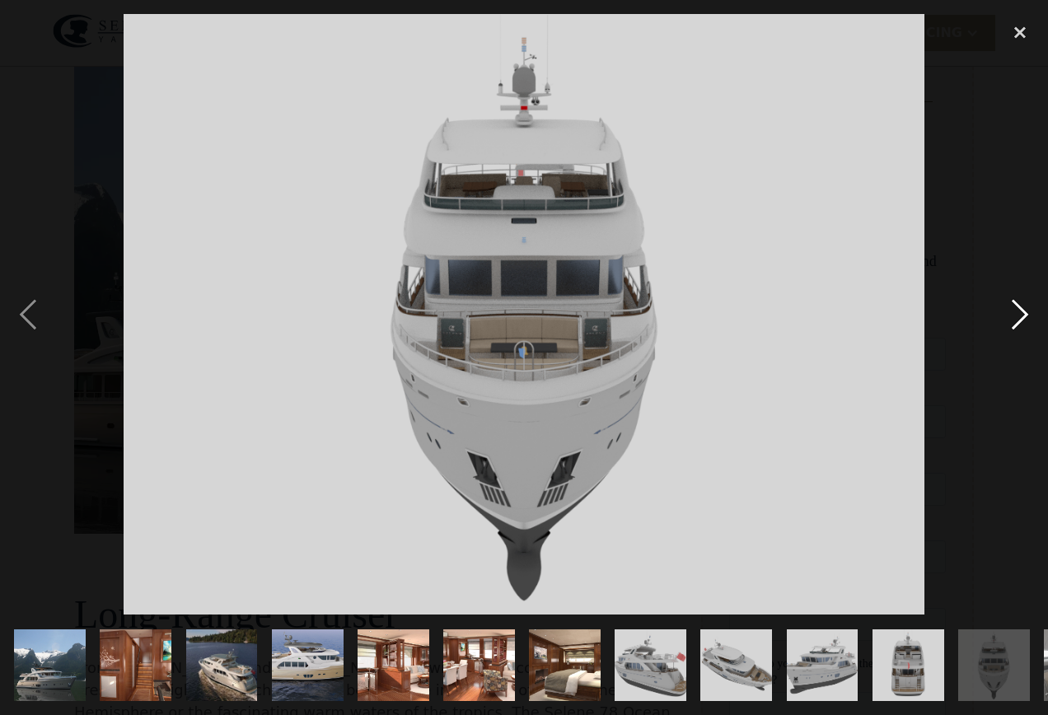
click at [1017, 314] on div "next image" at bounding box center [1020, 314] width 56 height 601
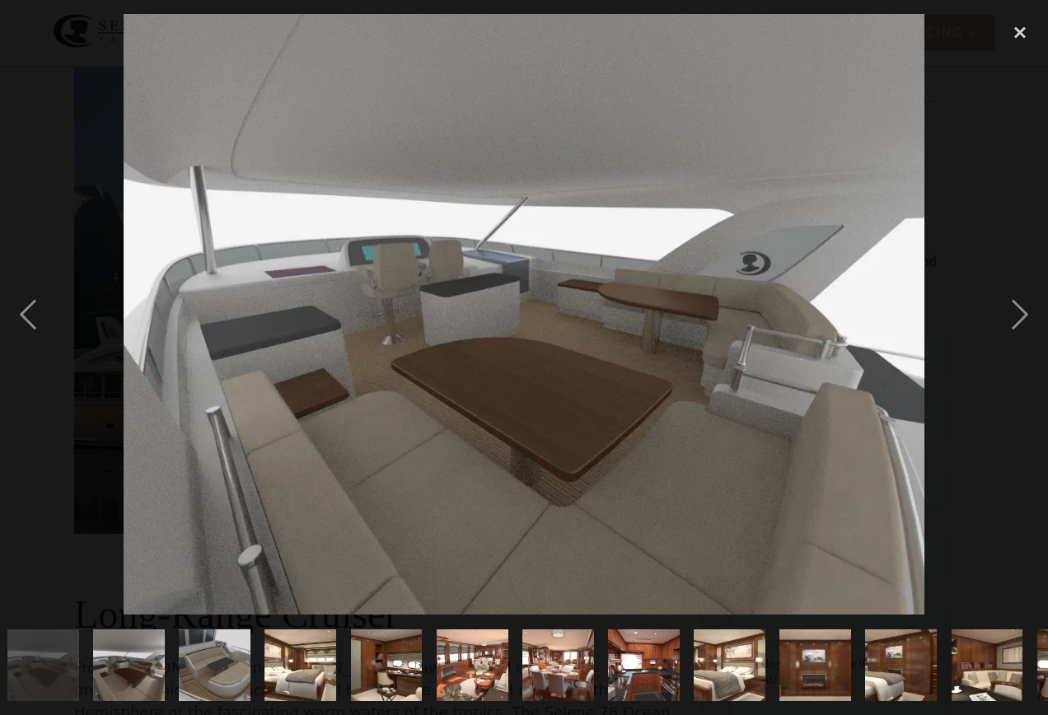
scroll to position [0, 1036]
